Goal: Task Accomplishment & Management: Complete application form

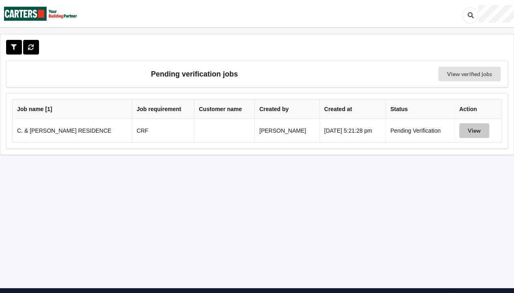
click at [477, 132] on button "View" at bounding box center [474, 130] width 30 height 15
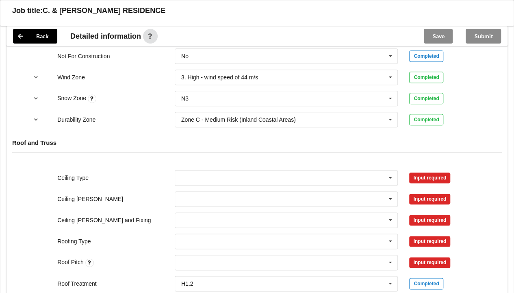
scroll to position [401, 0]
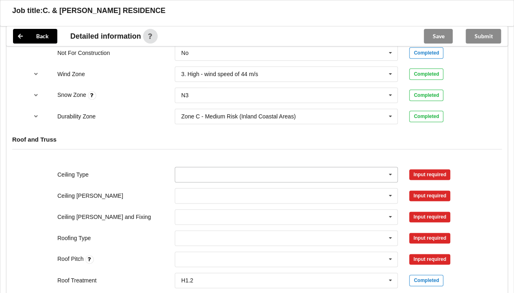
click at [375, 171] on input "text" at bounding box center [287, 174] width 223 height 15
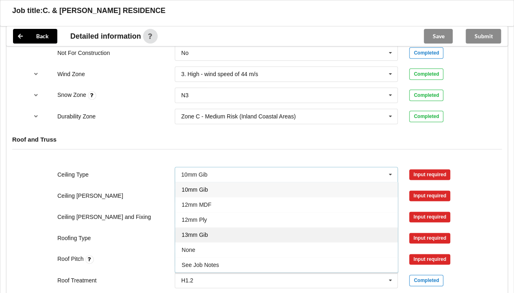
click at [272, 227] on div "13mm Gib" at bounding box center [286, 234] width 223 height 15
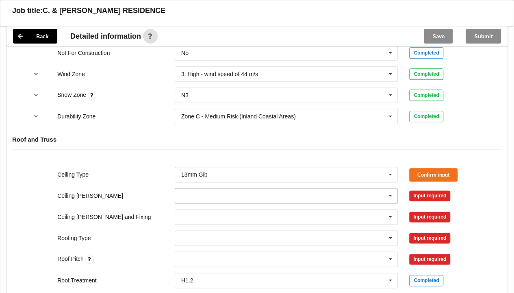
click at [392, 191] on icon at bounding box center [391, 195] width 12 height 15
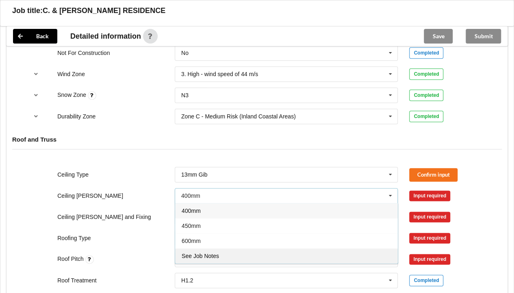
click at [280, 255] on div "See Job Notes" at bounding box center [286, 255] width 223 height 15
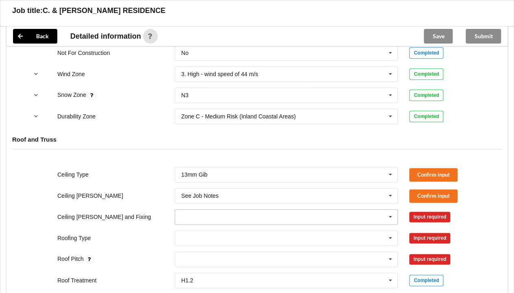
click at [398, 215] on input "text" at bounding box center [287, 216] width 223 height 15
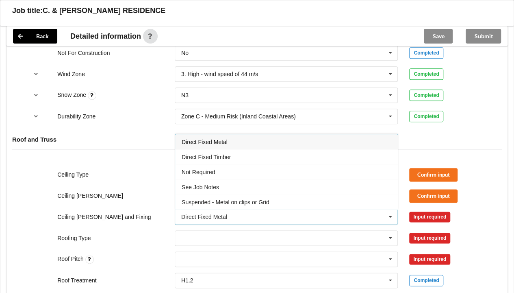
click at [282, 143] on div "Direct Fixed Metal" at bounding box center [286, 141] width 223 height 15
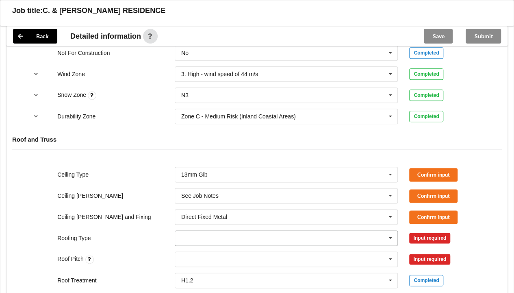
click at [351, 241] on input "text" at bounding box center [287, 237] width 223 height 15
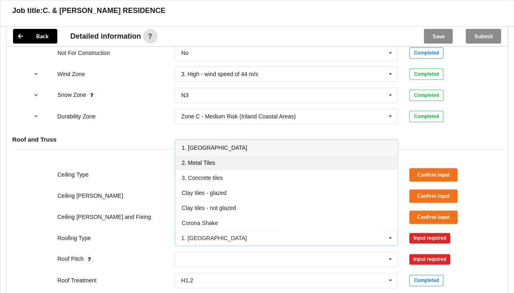
click at [249, 166] on div "2. Metal Tiles" at bounding box center [286, 162] width 223 height 15
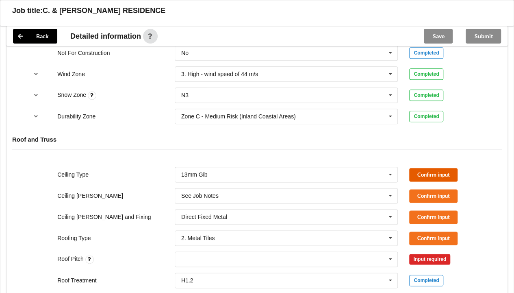
click at [440, 169] on button "Confirm input" at bounding box center [433, 174] width 48 height 13
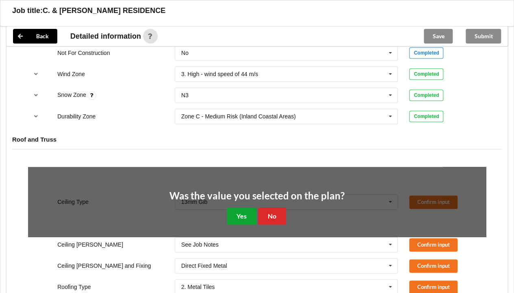
click at [240, 214] on button "Yes" at bounding box center [242, 215] width 30 height 17
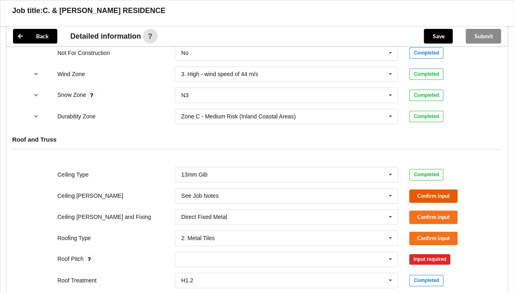
click at [419, 194] on button "Confirm input" at bounding box center [433, 195] width 48 height 13
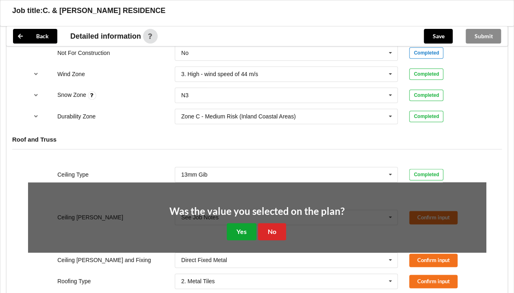
click at [239, 231] on button "Yes" at bounding box center [242, 231] width 30 height 17
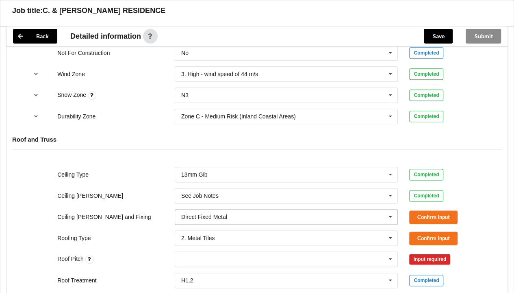
click at [391, 215] on icon at bounding box center [391, 216] width 12 height 15
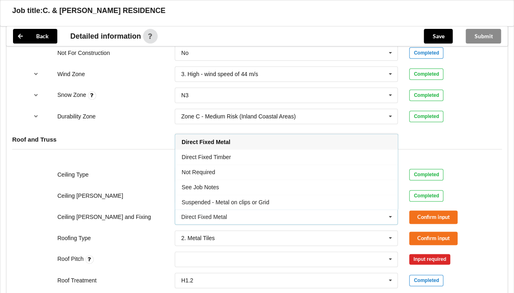
click at [471, 173] on div "Completed" at bounding box center [447, 174] width 77 height 11
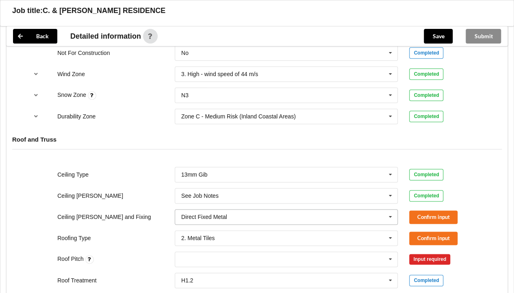
click at [387, 216] on icon at bounding box center [391, 216] width 12 height 15
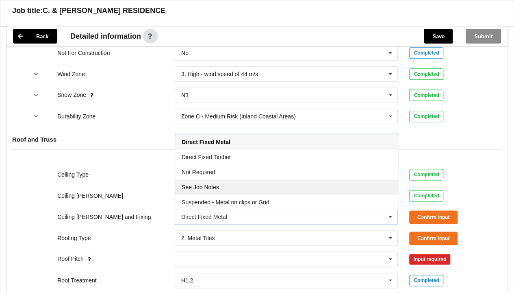
click at [253, 187] on div "See Job Notes" at bounding box center [286, 186] width 223 height 15
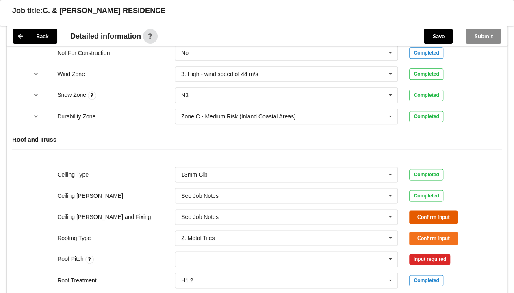
click at [423, 216] on button "Confirm input" at bounding box center [433, 216] width 48 height 13
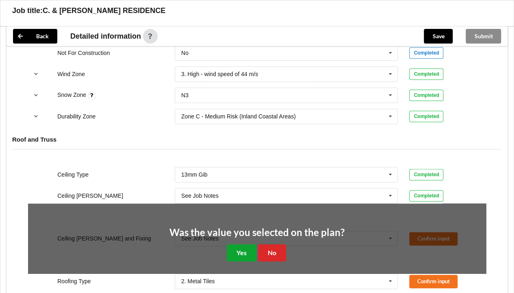
click at [238, 248] on button "Yes" at bounding box center [242, 252] width 30 height 17
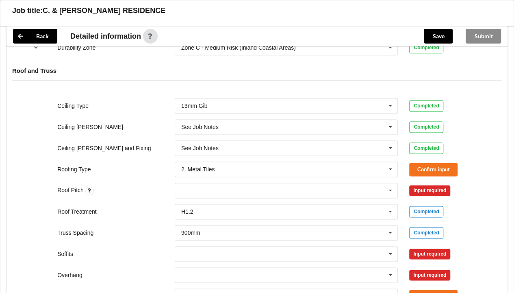
scroll to position [472, 0]
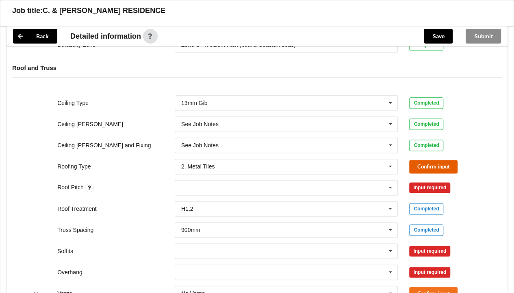
click at [443, 165] on button "Confirm input" at bounding box center [433, 166] width 48 height 13
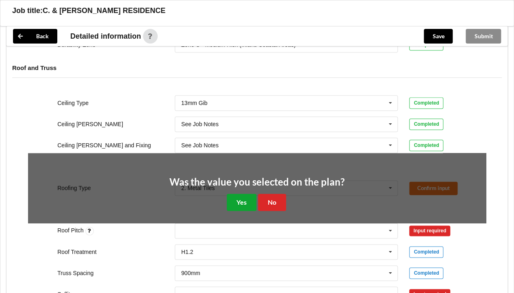
click at [234, 202] on button "Yes" at bounding box center [242, 201] width 30 height 17
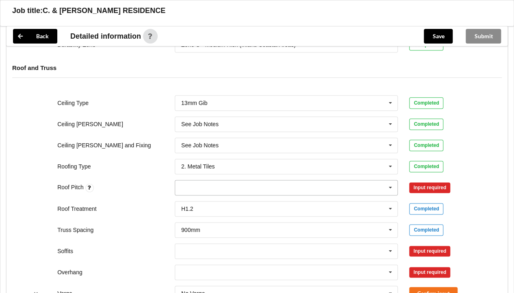
click at [242, 188] on div "None" at bounding box center [287, 187] width 224 height 15
type input "22.5"
click at [241, 197] on div "Add 22.5" at bounding box center [286, 202] width 223 height 15
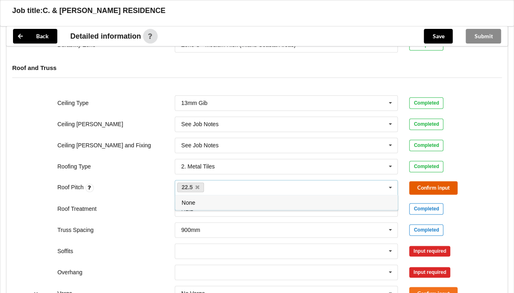
click at [426, 185] on button "Confirm input" at bounding box center [433, 187] width 48 height 13
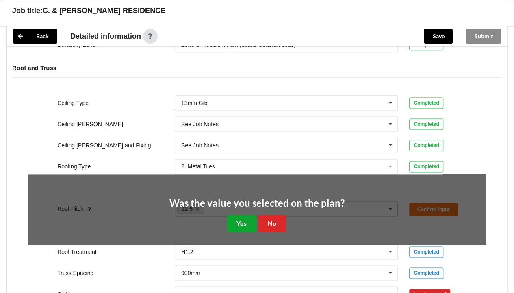
click at [240, 221] on button "Yes" at bounding box center [242, 223] width 30 height 17
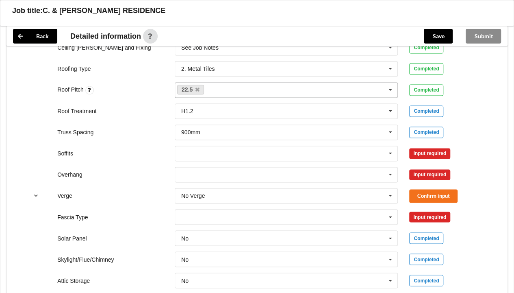
scroll to position [568, 0]
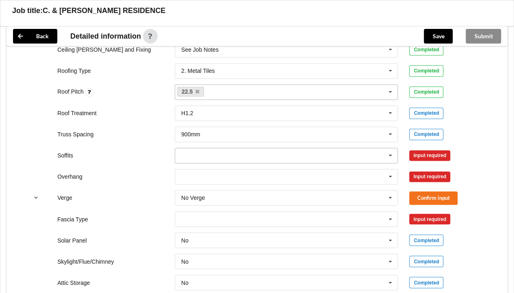
click at [391, 155] on icon at bounding box center [391, 155] width 12 height 15
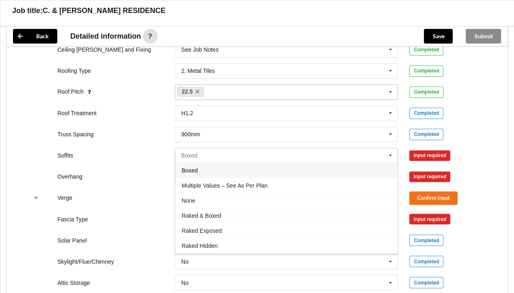
scroll to position [0, 0]
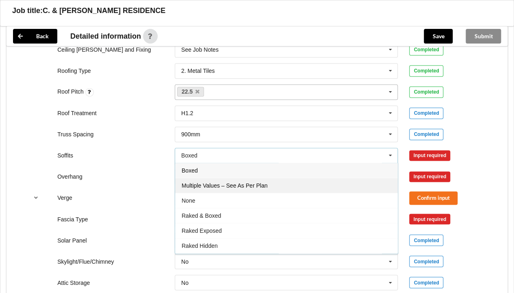
click at [296, 181] on div "Multiple Values – See As Per Plan" at bounding box center [286, 185] width 223 height 15
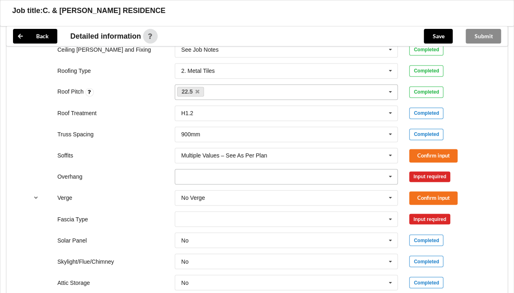
click at [390, 175] on icon at bounding box center [391, 176] width 12 height 15
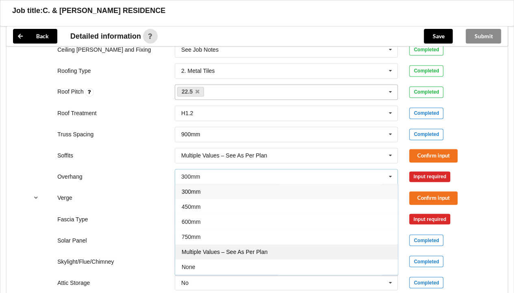
click at [280, 250] on div "Multiple Values – See As Per Plan" at bounding box center [286, 251] width 223 height 15
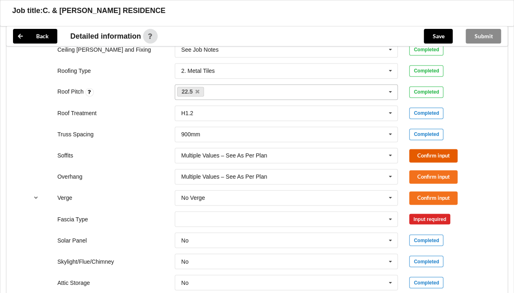
click at [420, 151] on button "Confirm input" at bounding box center [433, 155] width 48 height 13
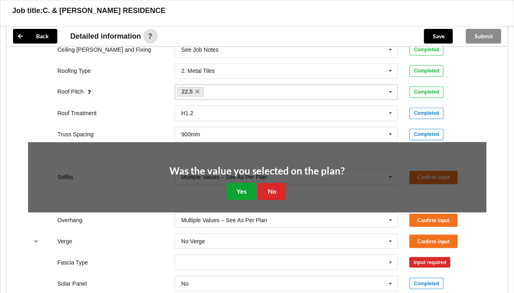
click at [237, 185] on button "Yes" at bounding box center [242, 191] width 30 height 17
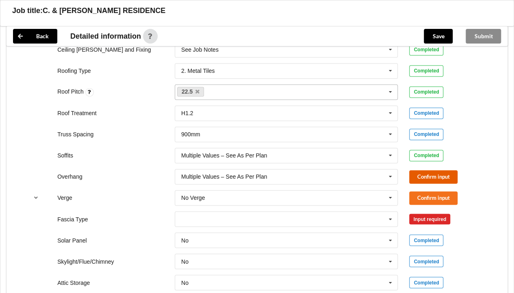
click at [426, 173] on button "Confirm input" at bounding box center [433, 176] width 48 height 13
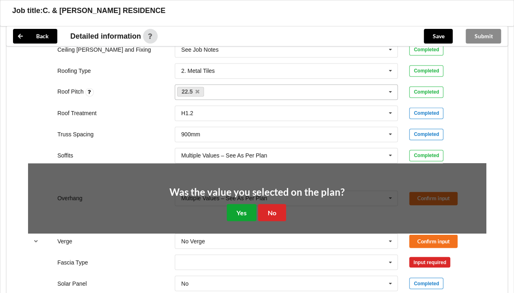
click at [246, 205] on button "Yes" at bounding box center [242, 212] width 30 height 17
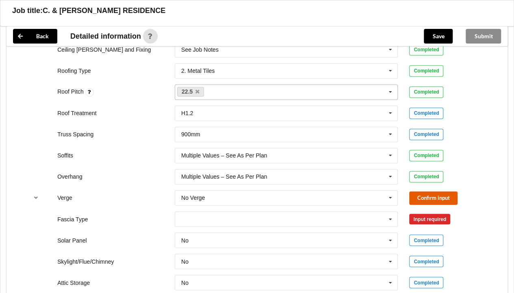
click at [422, 195] on button "Confirm input" at bounding box center [433, 197] width 48 height 13
click at [392, 217] on icon at bounding box center [391, 218] width 12 height 15
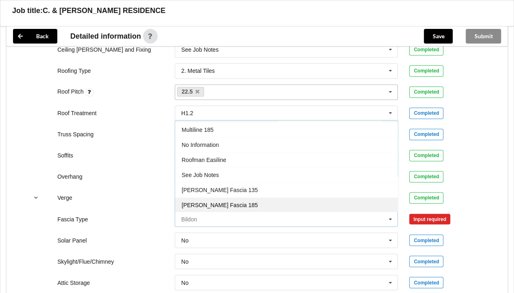
scroll to position [257, 0]
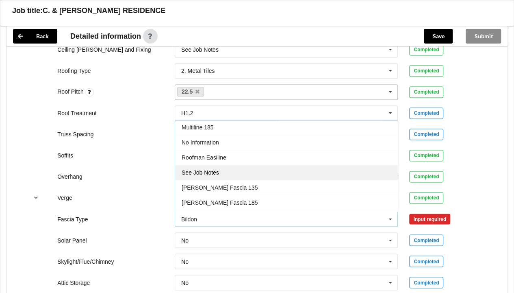
click at [302, 170] on div "See Job Notes" at bounding box center [286, 172] width 223 height 15
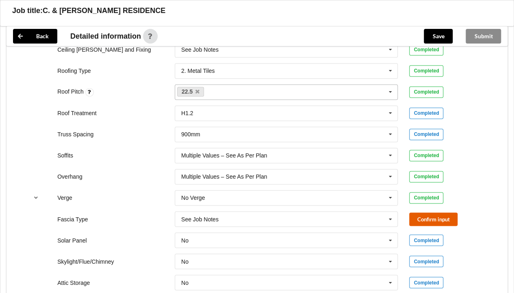
click at [424, 217] on button "Confirm input" at bounding box center [433, 218] width 48 height 13
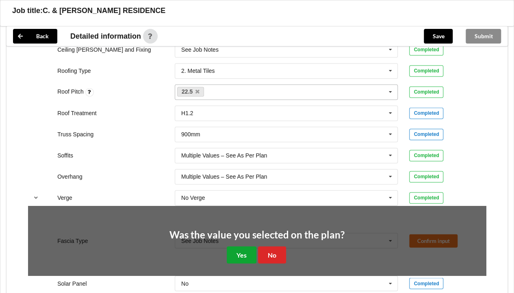
click at [233, 255] on button "Yes" at bounding box center [242, 254] width 30 height 17
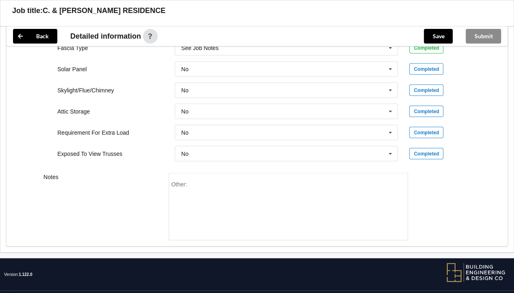
scroll to position [742, 0]
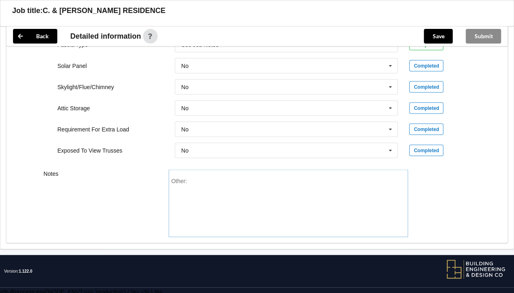
click at [233, 173] on div "Other:" at bounding box center [288, 202] width 239 height 67
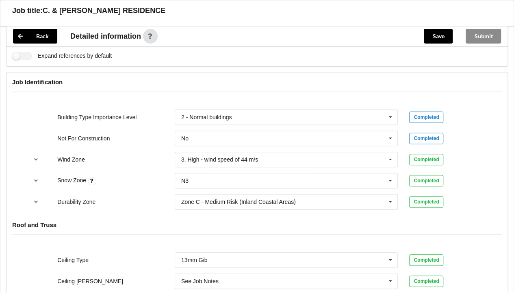
scroll to position [313, 0]
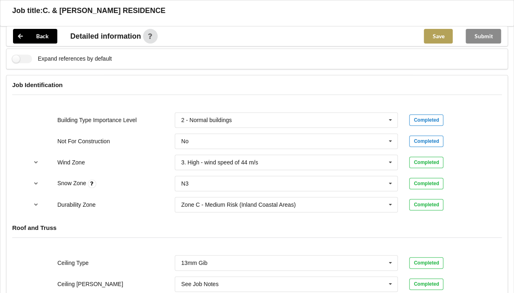
click at [438, 34] on button "Save" at bounding box center [438, 36] width 29 height 15
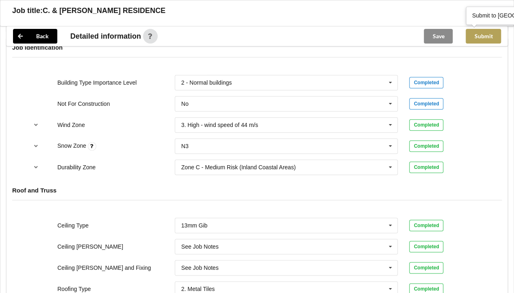
click at [479, 42] on button "Submit" at bounding box center [483, 36] width 35 height 15
